Goal: Task Accomplishment & Management: Manage account settings

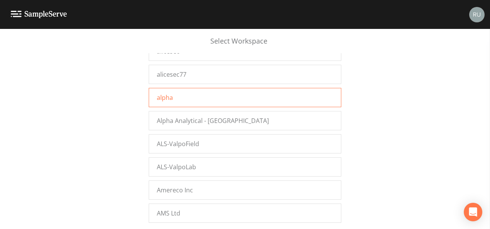
scroll to position [3530, 0]
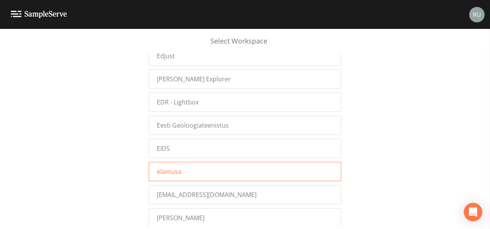
click at [198, 162] on div "elamusa" at bounding box center [245, 171] width 192 height 19
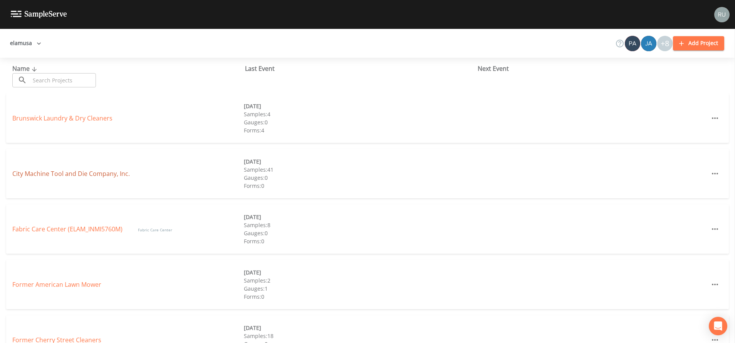
click at [86, 174] on link "City Machine Tool and Die Company, Inc." at bounding box center [70, 173] width 117 height 8
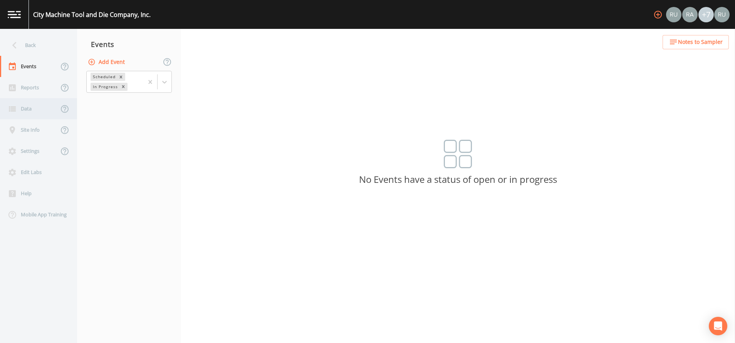
click at [31, 110] on div "Data" at bounding box center [29, 108] width 59 height 21
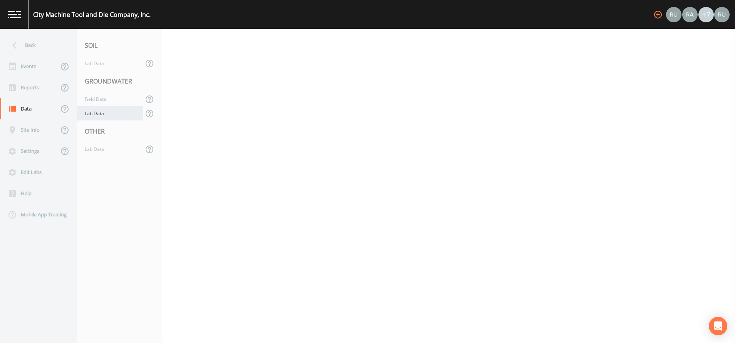
click at [104, 112] on div "Lab Data" at bounding box center [110, 113] width 66 height 14
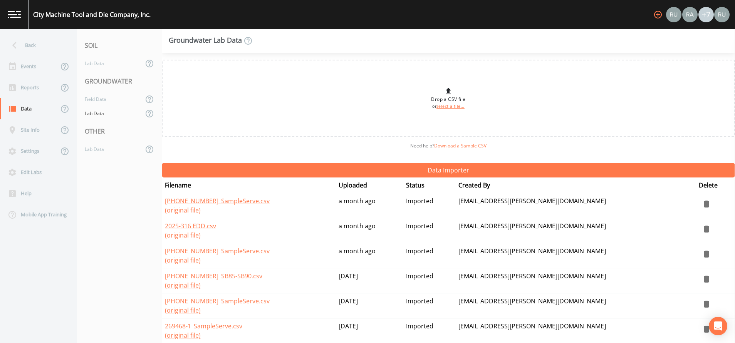
scroll to position [58, 0]
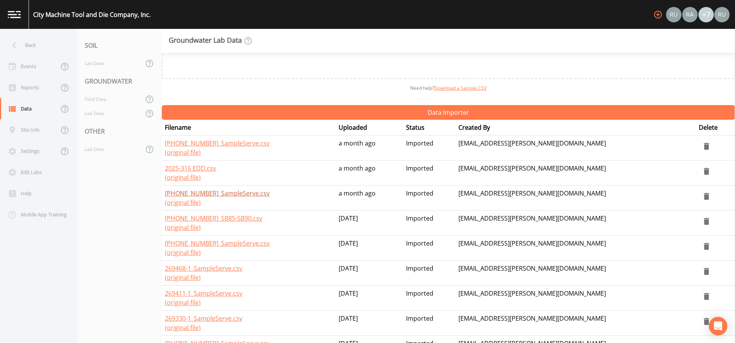
click at [230, 193] on link "500-271391-1_SampleServe.csv" at bounding box center [217, 193] width 105 height 8
click at [194, 168] on link "2025-316 EDD.csv" at bounding box center [190, 168] width 51 height 8
click at [207, 145] on link "500-271918-1_SampleServe.csv" at bounding box center [217, 143] width 105 height 8
click at [29, 68] on div "Events" at bounding box center [29, 66] width 59 height 21
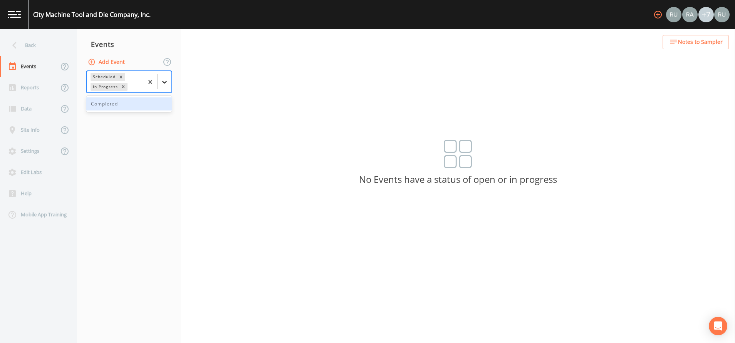
click at [164, 85] on icon at bounding box center [165, 82] width 8 height 8
click at [117, 104] on div "Completed" at bounding box center [128, 103] width 85 height 13
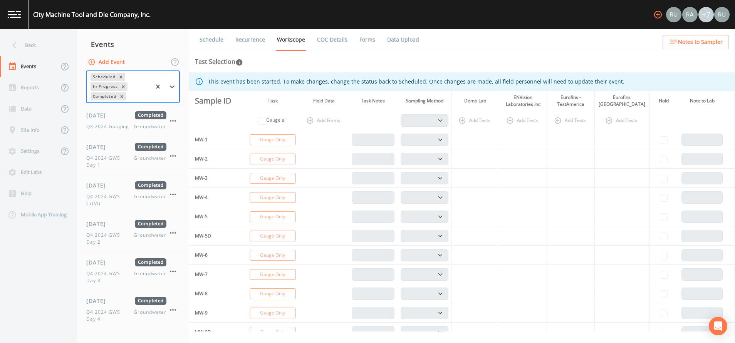
scroll to position [407, 0]
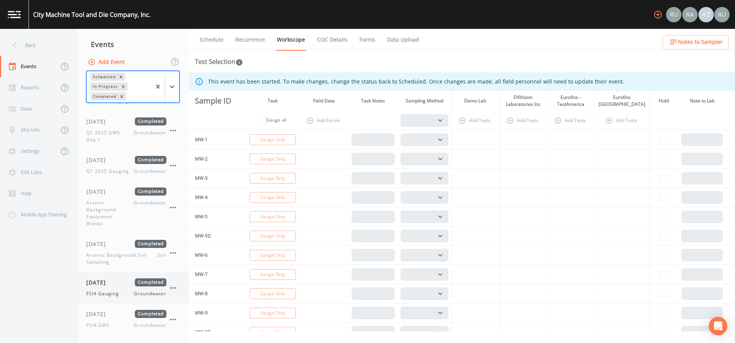
click at [110, 286] on span "07/18/2025" at bounding box center [98, 282] width 25 height 8
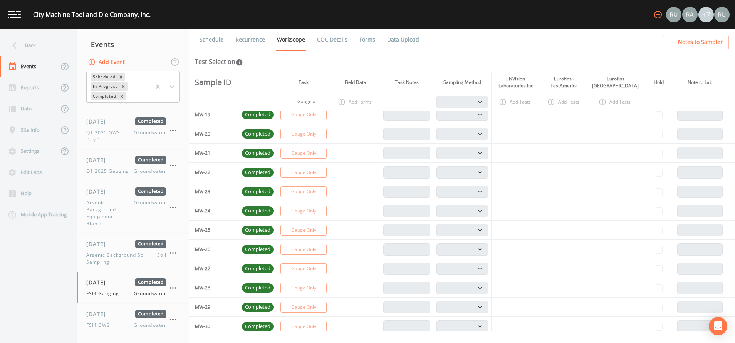
scroll to position [404, 0]
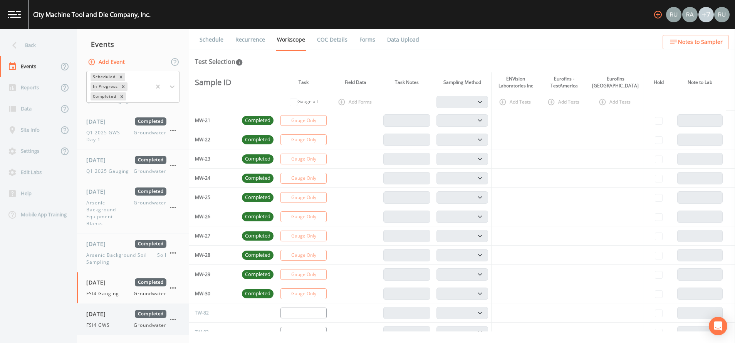
click at [97, 323] on span "FSI4 GWS" at bounding box center [100, 325] width 28 height 7
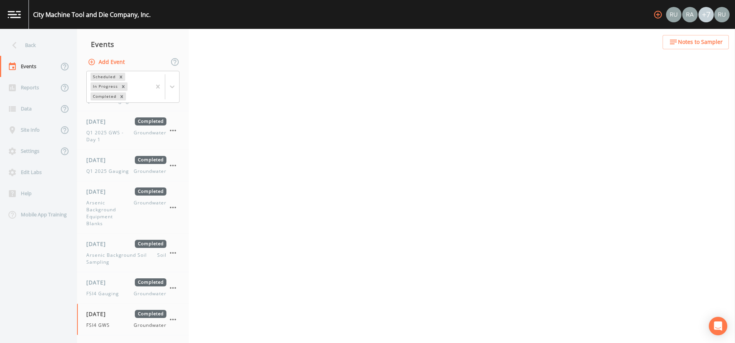
select select "4f082be6-97a7-4f70-a81f-c26a4e896ad7"
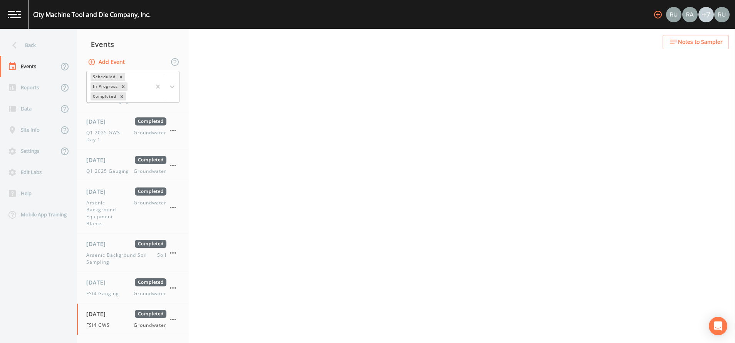
select select "4f082be6-97a7-4f70-a81f-c26a4e896ad7"
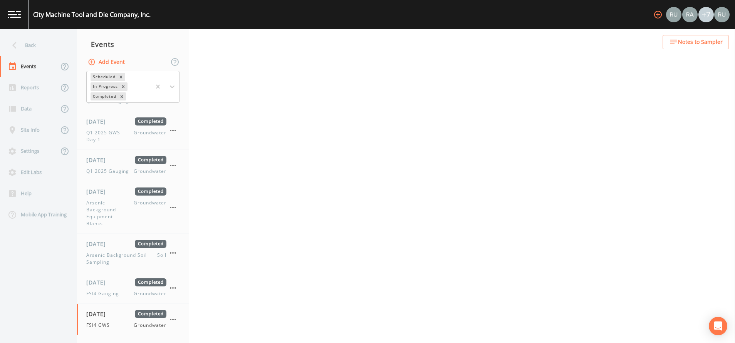
select select "4f082be6-97a7-4f70-a81f-c26a4e896ad7"
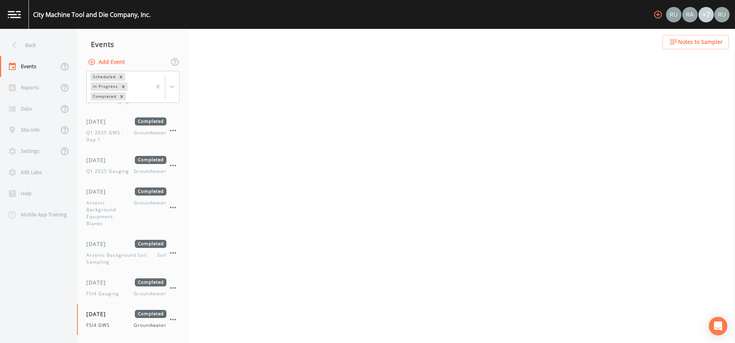
select select "4f082be6-97a7-4f70-a81f-c26a4e896ad7"
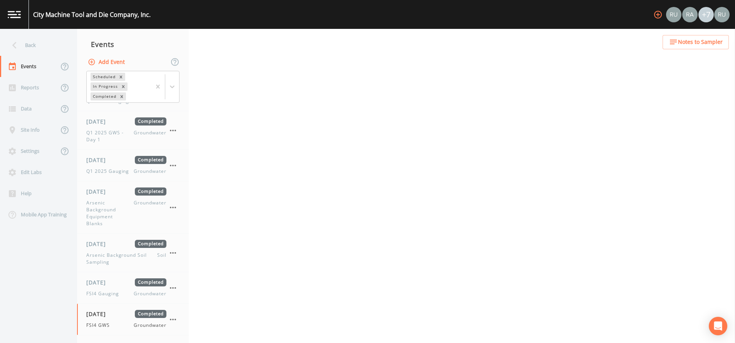
select select "4f082be6-97a7-4f70-a81f-c26a4e896ad7"
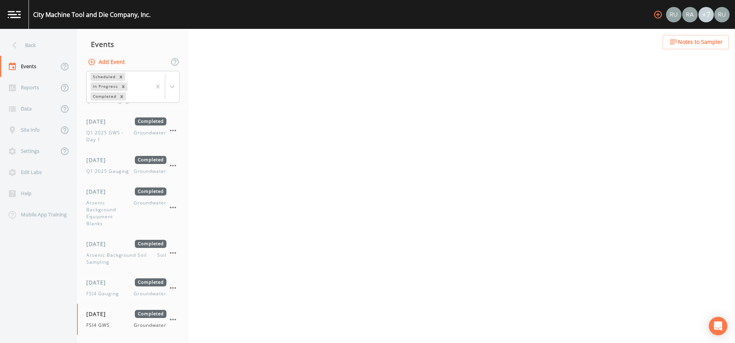
select select "4f082be6-97a7-4f70-a81f-c26a4e896ad7"
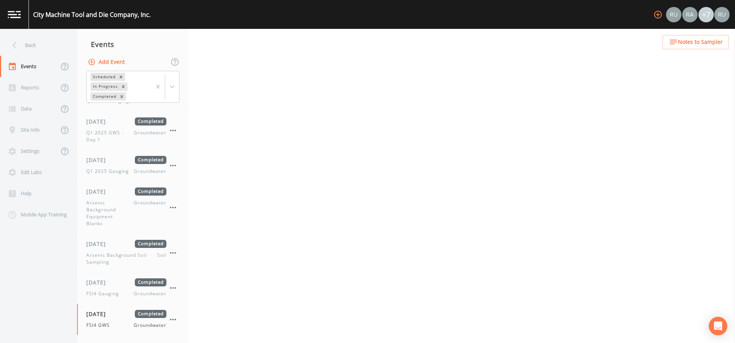
select select "4f082be6-97a7-4f70-a81f-c26a4e896ad7"
select select "7e621af1-c9a6-460a-8a2e-b4f4df2a12c0"
select select "dc5adda3-ec2a-4745-b3e9-ea4e05695e19"
select select "8f73c07e-b18b-49c2-8ec4-dbe3c64a89ed"
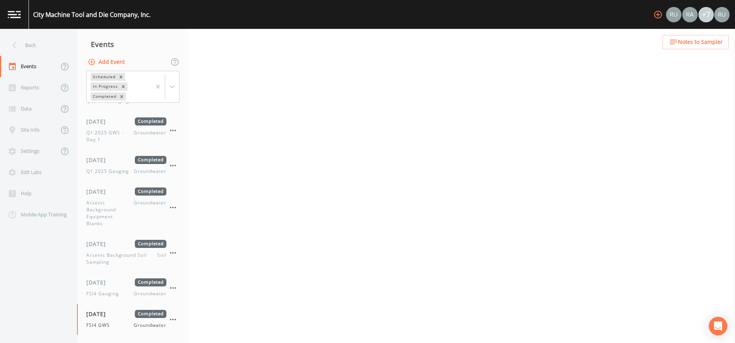
select select "a4ba402e-b20d-484a-b9d8-ae6e3cf3ff40"
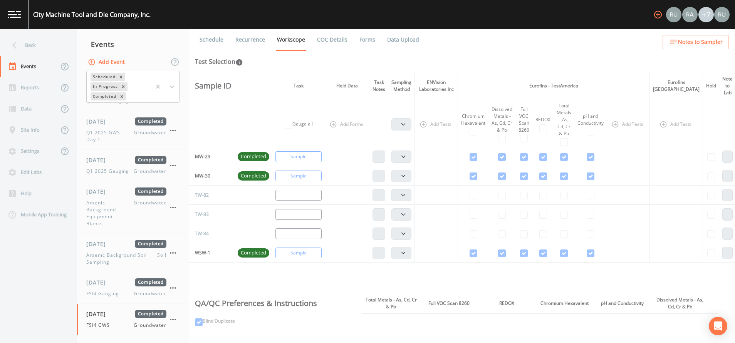
scroll to position [577, 0]
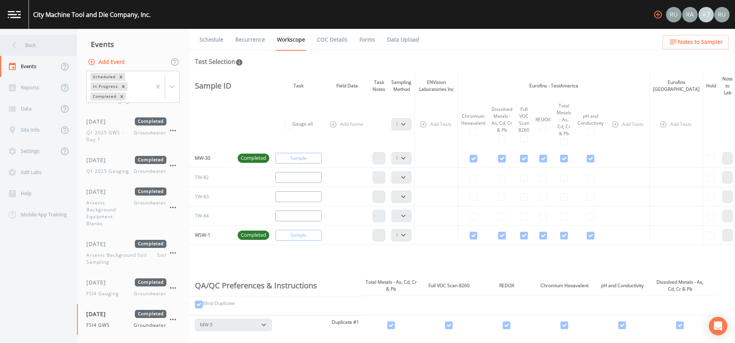
click at [26, 40] on div "Back" at bounding box center [34, 45] width 69 height 21
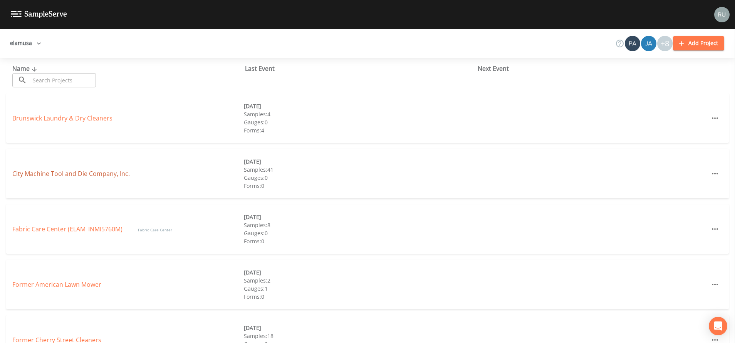
click at [54, 172] on link "City Machine Tool and Die Company, Inc." at bounding box center [70, 173] width 117 height 8
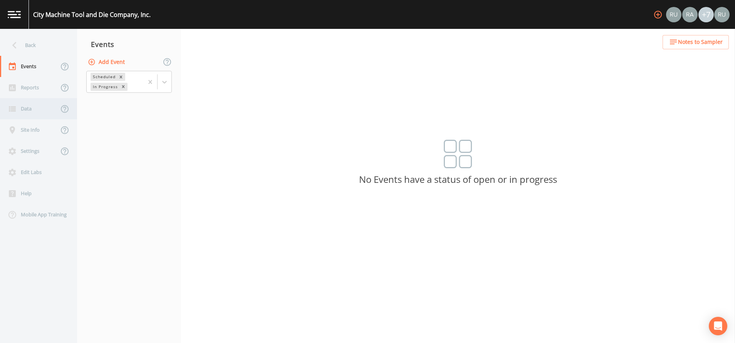
click at [28, 108] on div "Data" at bounding box center [29, 108] width 59 height 21
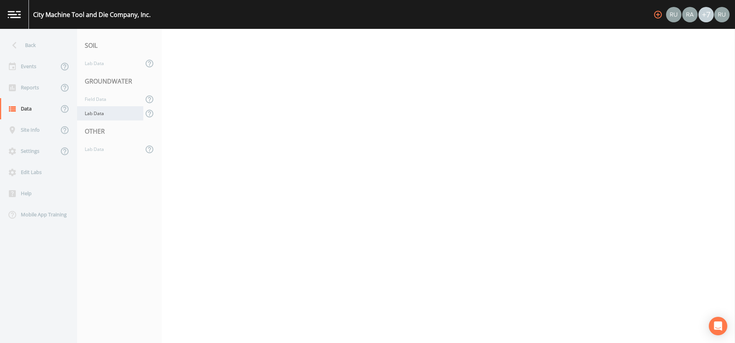
click at [103, 114] on div "Lab Data" at bounding box center [110, 113] width 66 height 14
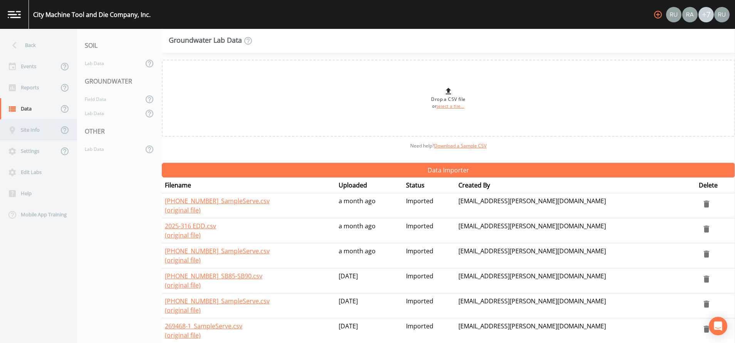
click at [26, 131] on div "Site Info" at bounding box center [29, 129] width 59 height 21
